Goal: Complete application form: Complete application form

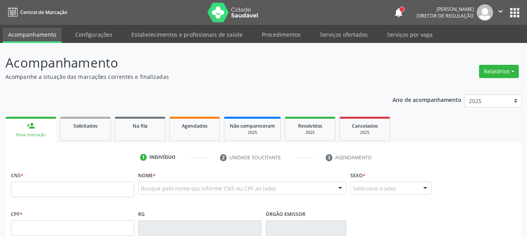
click at [191, 126] on span "Agendados" at bounding box center [195, 126] width 26 height 7
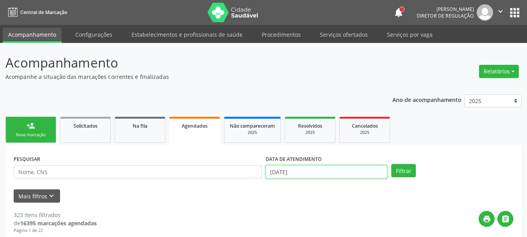
click at [304, 170] on input "[DATE]" at bounding box center [327, 171] width 122 height 13
click at [289, 194] on div "Mais filtros keyboard_arrow_down" at bounding box center [264, 196] width 504 height 14
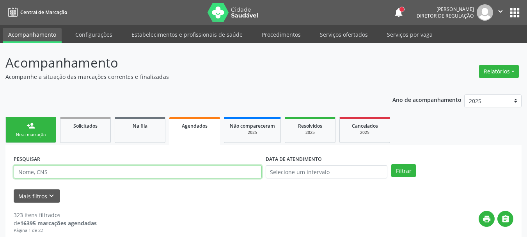
click at [56, 173] on input "text" at bounding box center [138, 171] width 248 height 13
type input "[PERSON_NAME]"
click at [391, 164] on button "Filtrar" at bounding box center [403, 170] width 25 height 13
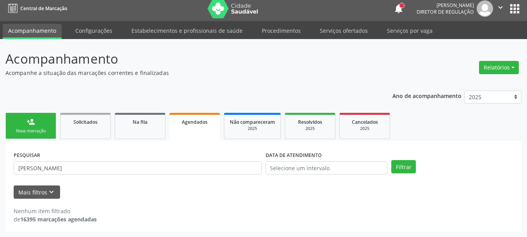
scroll to position [4, 0]
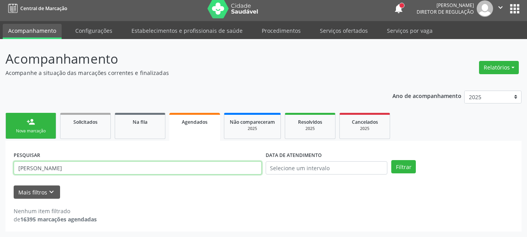
drag, startPoint x: 39, startPoint y: 174, endPoint x: 7, endPoint y: 174, distance: 31.2
click at [7, 174] on div "PESQUISAR [PERSON_NAME] LOSAND DATA DE ATENDIMENTO Filtrar UNIDADE DE REFERÊNCI…" at bounding box center [263, 186] width 516 height 91
type input "[PERSON_NAME] DOS SA"
click at [391, 160] on button "Filtrar" at bounding box center [403, 166] width 25 height 13
drag, startPoint x: 103, startPoint y: 171, endPoint x: 0, endPoint y: 181, distance: 103.1
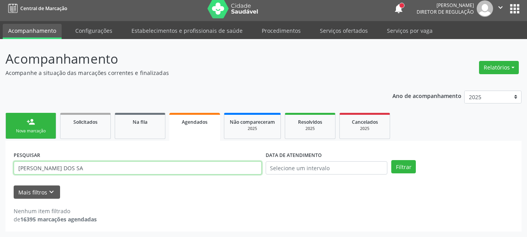
click at [0, 181] on div "Acompanhamento Acompanhe a situação das marcações correntes e finalizadas Relat…" at bounding box center [263, 138] width 527 height 198
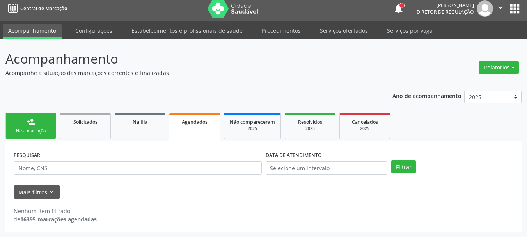
click at [508, 151] on div "PESQUISAR DATA DE ATENDIMENTO Filtrar" at bounding box center [264, 164] width 504 height 30
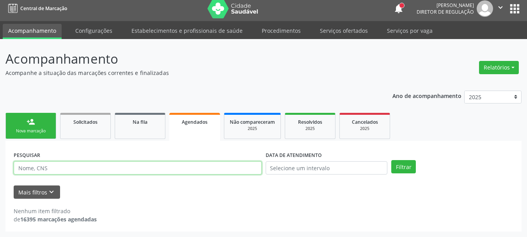
click at [179, 168] on input "text" at bounding box center [138, 167] width 248 height 13
type input "[PERSON_NAME]"
click at [391, 160] on button "Filtrar" at bounding box center [403, 166] width 25 height 13
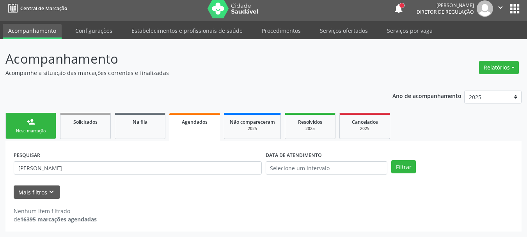
click at [39, 119] on link "person_add Nova marcação" at bounding box center [30, 126] width 51 height 26
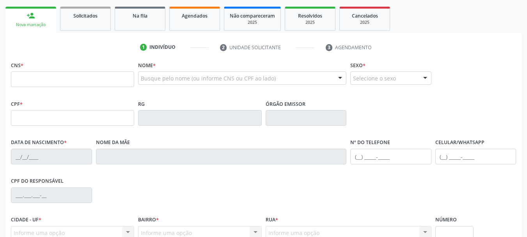
scroll to position [121, 0]
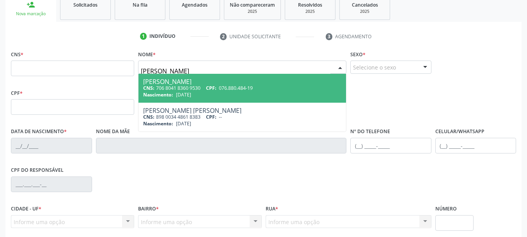
type input "[PERSON_NAME]"
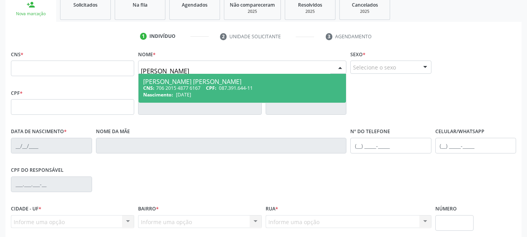
click at [213, 92] on div "Nascimento: [DATE]" at bounding box center [242, 94] width 198 height 7
type input "706 2015 4877 6167"
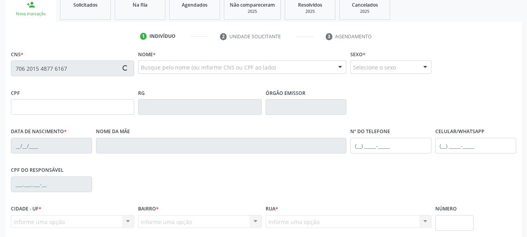
type input "087.391.644-11"
type input "[DATE]"
type input "[PERSON_NAME]"
type input "[PHONE_NUMBER]"
type input "086.507.224-82"
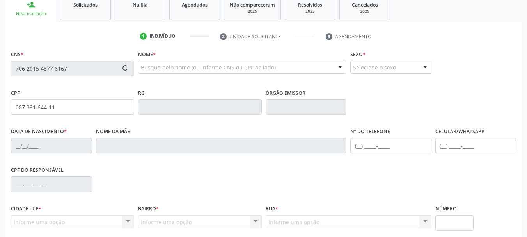
type input "310"
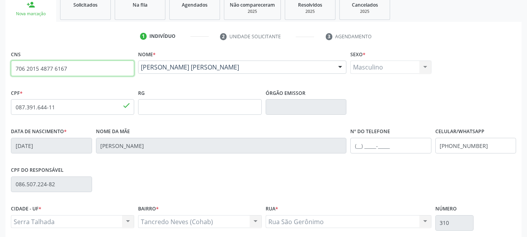
drag, startPoint x: 72, startPoint y: 67, endPoint x: 0, endPoint y: 64, distance: 72.3
click at [0, 64] on div "Acompanhamento Acompanhe a situação das marcações correntes e finalizadas Relat…" at bounding box center [263, 112] width 527 height 380
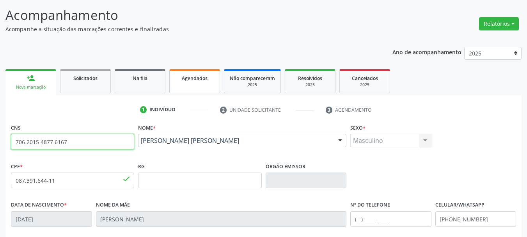
scroll to position [43, 0]
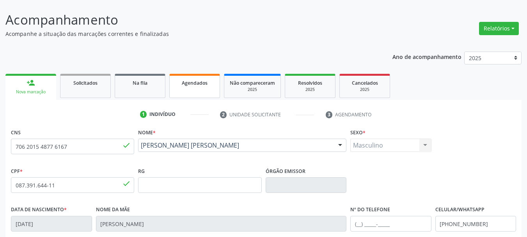
click at [196, 82] on span "Agendados" at bounding box center [195, 83] width 26 height 7
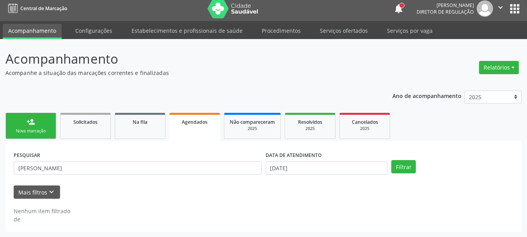
scroll to position [4, 0]
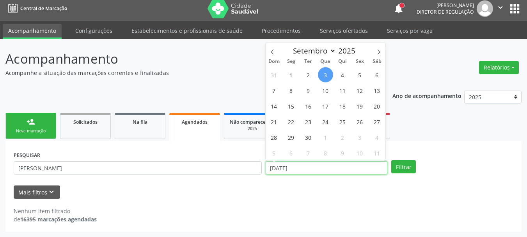
click at [305, 165] on input "[DATE]" at bounding box center [327, 167] width 122 height 13
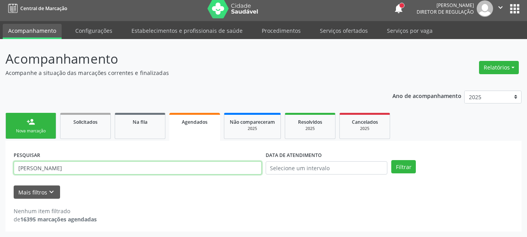
click at [177, 168] on input "[PERSON_NAME]" at bounding box center [138, 167] width 248 height 13
type input "C"
paste input "706 2015 4877 6167"
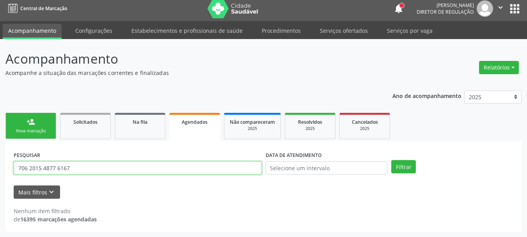
click at [391, 160] on button "Filtrar" at bounding box center [403, 166] width 25 height 13
click at [58, 169] on input "706 2015 4877 6167" at bounding box center [138, 167] width 248 height 13
click at [391, 160] on button "Filtrar" at bounding box center [403, 166] width 25 height 13
drag, startPoint x: 10, startPoint y: 169, endPoint x: 0, endPoint y: 168, distance: 10.2
click at [0, 168] on div "Acompanhamento Acompanhe a situação das marcações correntes e finalizadas Relat…" at bounding box center [263, 138] width 527 height 198
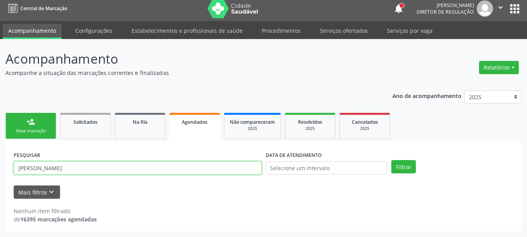
click at [391, 160] on button "Filtrar" at bounding box center [403, 166] width 25 height 13
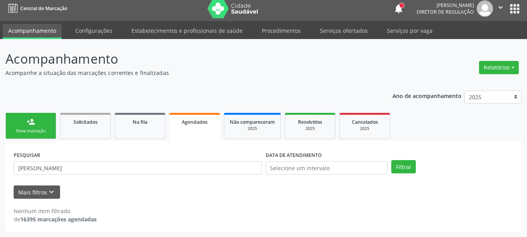
scroll to position [0, 0]
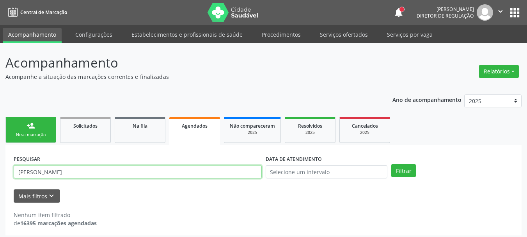
drag, startPoint x: 83, startPoint y: 174, endPoint x: 0, endPoint y: 162, distance: 84.0
click at [0, 162] on div "Acompanhamento Acompanhe a situação das marcações correntes e finalizadas Relat…" at bounding box center [263, 142] width 527 height 198
paste input "706 2015 4877 6167"
type input "706 2015 4877 6167"
click at [0, 116] on div "Acompanhamento Acompanhe a situação das marcações correntes e finalizadas Relat…" at bounding box center [263, 142] width 527 height 198
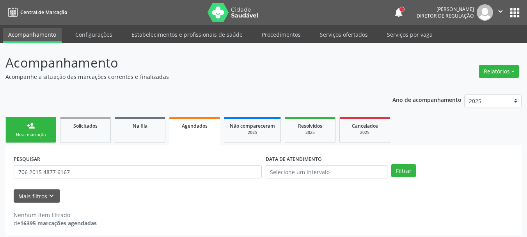
click at [22, 130] on link "person_add Nova marcação" at bounding box center [30, 130] width 51 height 26
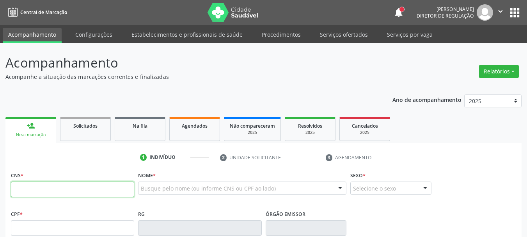
click at [59, 192] on input "text" at bounding box center [72, 189] width 123 height 16
paste input "706 2015 4877 6167"
type input "706 2015 4877 6167"
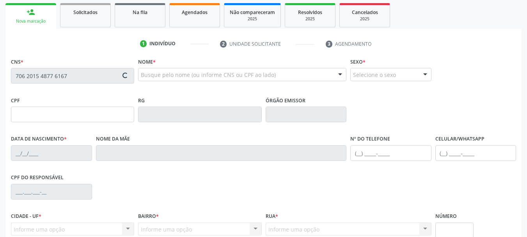
type input "087.391.644-11"
type input "[DATE]"
type input "[PERSON_NAME]"
type input "[PHONE_NUMBER]"
type input "086.507.224-82"
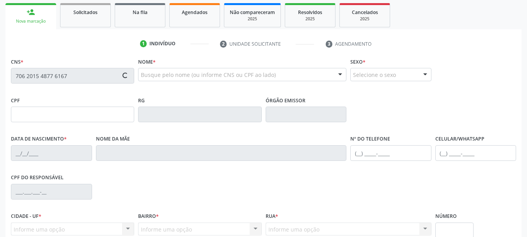
type input "310"
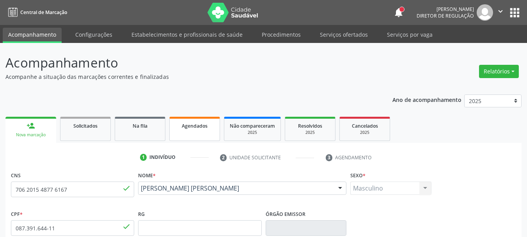
click at [179, 130] on link "Agendados" at bounding box center [194, 129] width 51 height 24
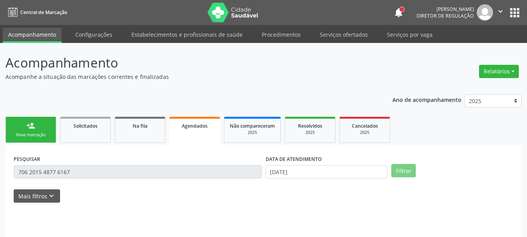
click at [25, 129] on link "person_add Nova marcação" at bounding box center [30, 130] width 51 height 26
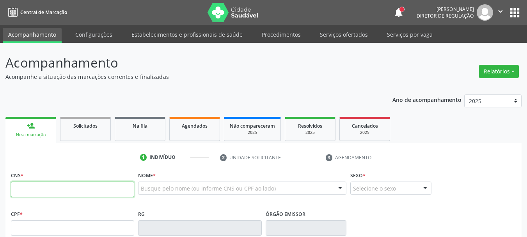
click at [107, 188] on input "text" at bounding box center [72, 189] width 123 height 16
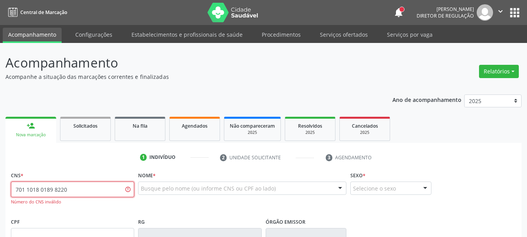
drag, startPoint x: 82, startPoint y: 192, endPoint x: 0, endPoint y: 187, distance: 82.1
click at [0, 187] on div "Acompanhamento Acompanhe a situação das marcações correntes e finalizadas Relat…" at bounding box center [263, 237] width 527 height 388
type input "707 1048 0189 8220"
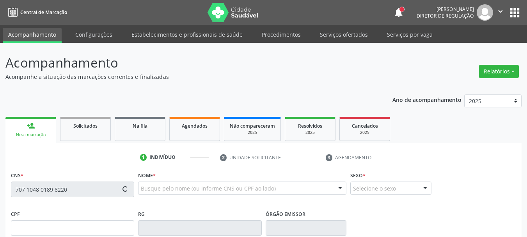
type input "377.125.514-72"
type input "[DATE]"
type input "[PERSON_NAME]"
type input "[PHONE_NUMBER]"
type input "070.864.204-76"
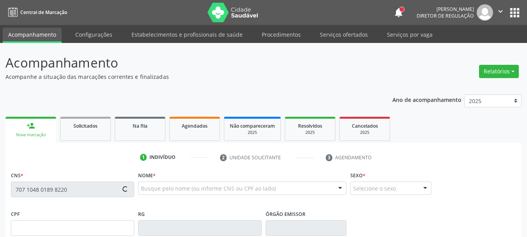
type input "86"
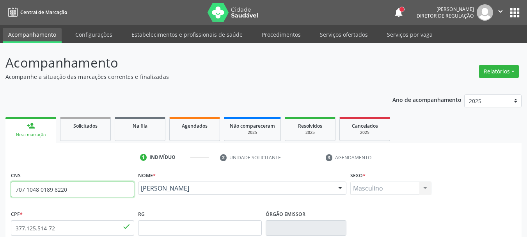
drag, startPoint x: 73, startPoint y: 189, endPoint x: 10, endPoint y: 180, distance: 63.8
click at [10, 180] on div "CNS 707 1048 0189 8220 done" at bounding box center [72, 188] width 127 height 39
click at [191, 139] on link "Agendados" at bounding box center [194, 129] width 51 height 24
select select "8"
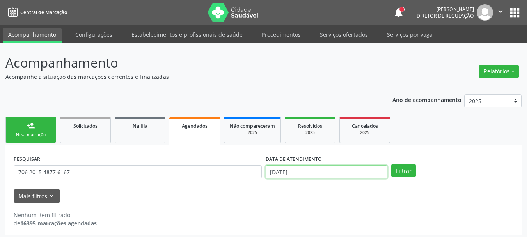
click at [297, 172] on input "[DATE]" at bounding box center [327, 171] width 122 height 13
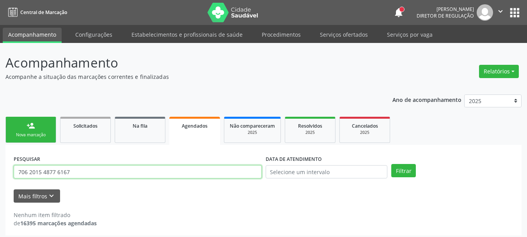
click at [188, 170] on input "706 2015 4877 6167" at bounding box center [138, 171] width 248 height 13
type input "7"
paste input "707 1048 0189 8220"
click at [391, 164] on button "Filtrar" at bounding box center [403, 170] width 25 height 13
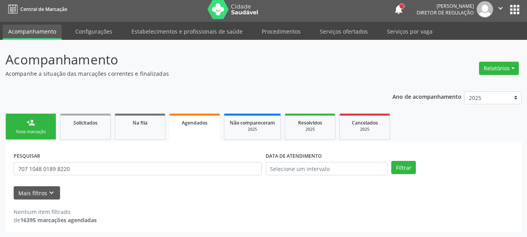
scroll to position [4, 0]
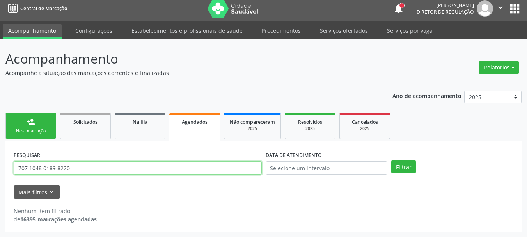
click at [58, 169] on input "707 1048 0189 8220" at bounding box center [138, 167] width 248 height 13
click at [43, 168] on input "707 1048 01898220" at bounding box center [138, 167] width 248 height 13
click at [29, 167] on input "707 104801898220" at bounding box center [138, 167] width 248 height 13
type input "707104801898220"
click at [391, 160] on button "Filtrar" at bounding box center [403, 166] width 25 height 13
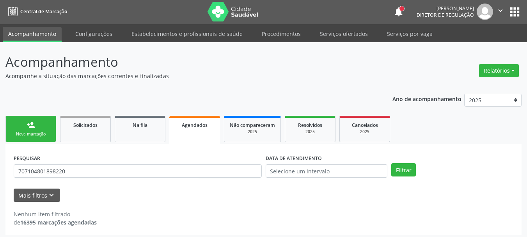
scroll to position [0, 0]
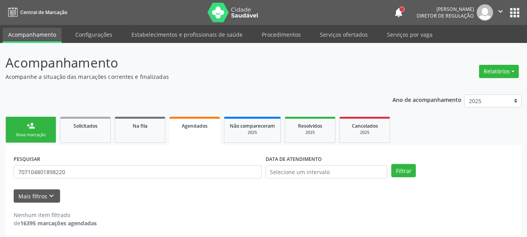
click at [43, 135] on div "Nova marcação" at bounding box center [30, 135] width 39 height 6
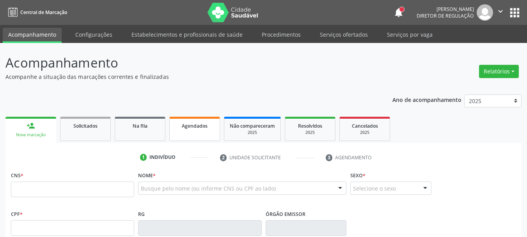
click at [201, 129] on span "Agendados" at bounding box center [195, 126] width 26 height 7
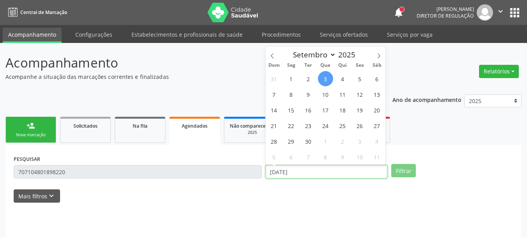
click at [304, 169] on input "[DATE]" at bounding box center [327, 171] width 122 height 13
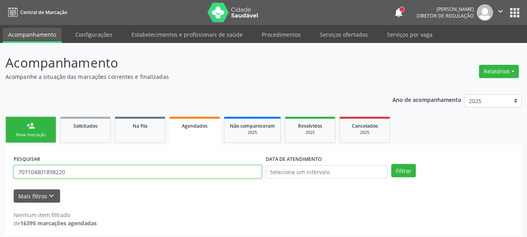
click at [196, 169] on input "707104801898220" at bounding box center [138, 171] width 248 height 13
type input "7"
type input "[PERSON_NAME] DO N"
click at [391, 164] on button "Filtrar" at bounding box center [403, 170] width 25 height 13
